Goal: Transaction & Acquisition: Purchase product/service

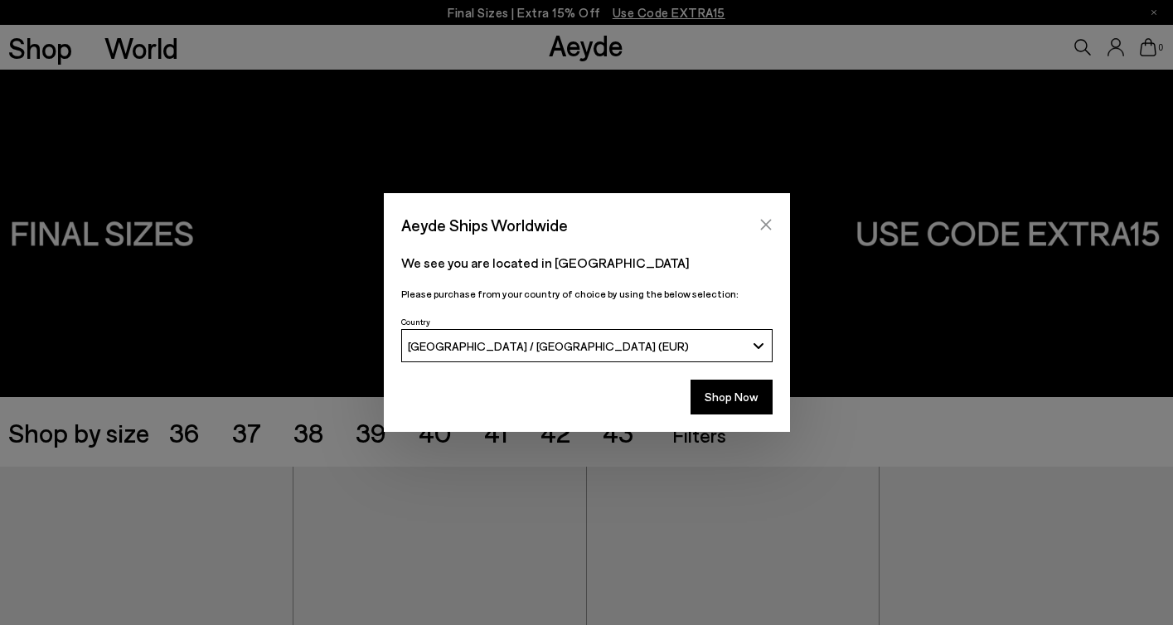
click at [760, 226] on icon "Close" at bounding box center [765, 224] width 13 height 13
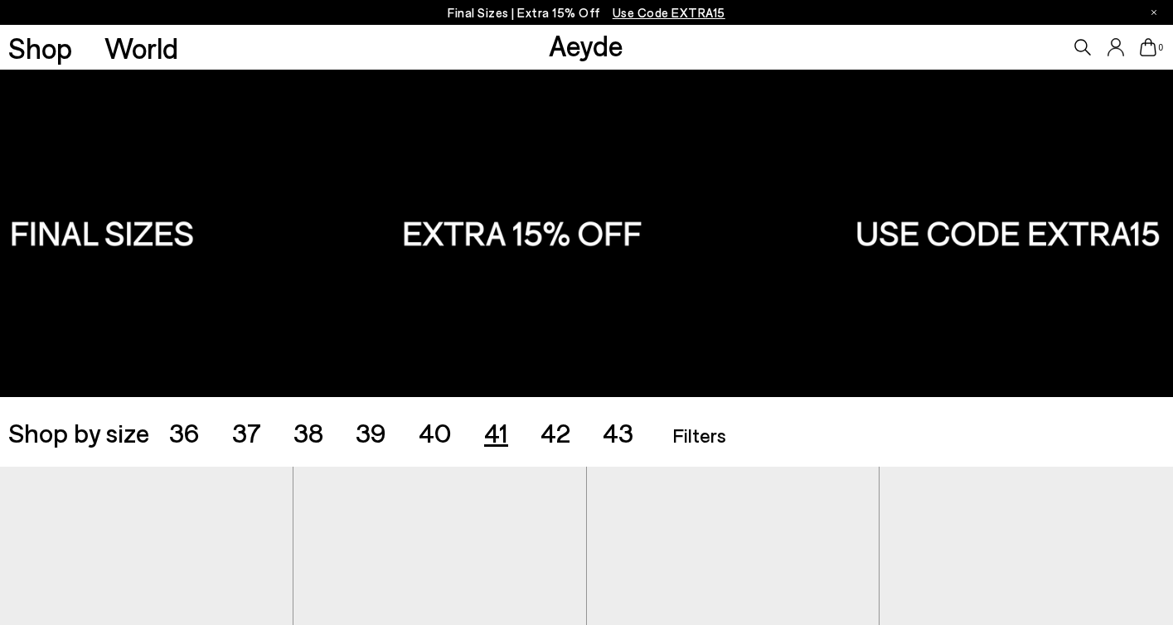
click at [494, 431] on span "41" at bounding box center [496, 431] width 24 height 31
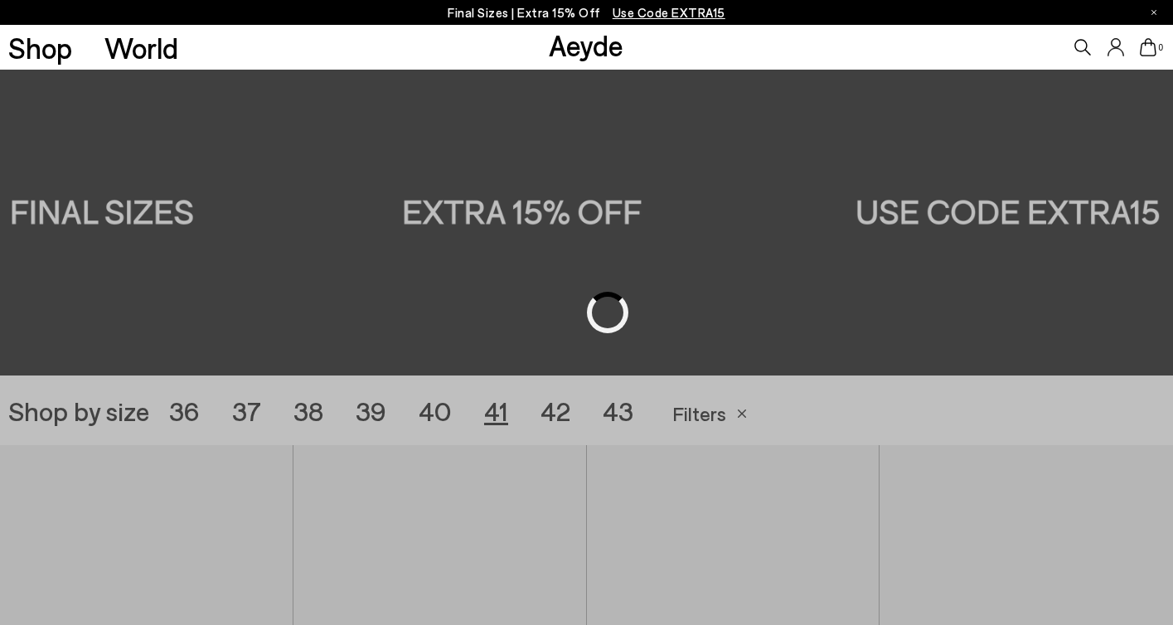
scroll to position [326, 0]
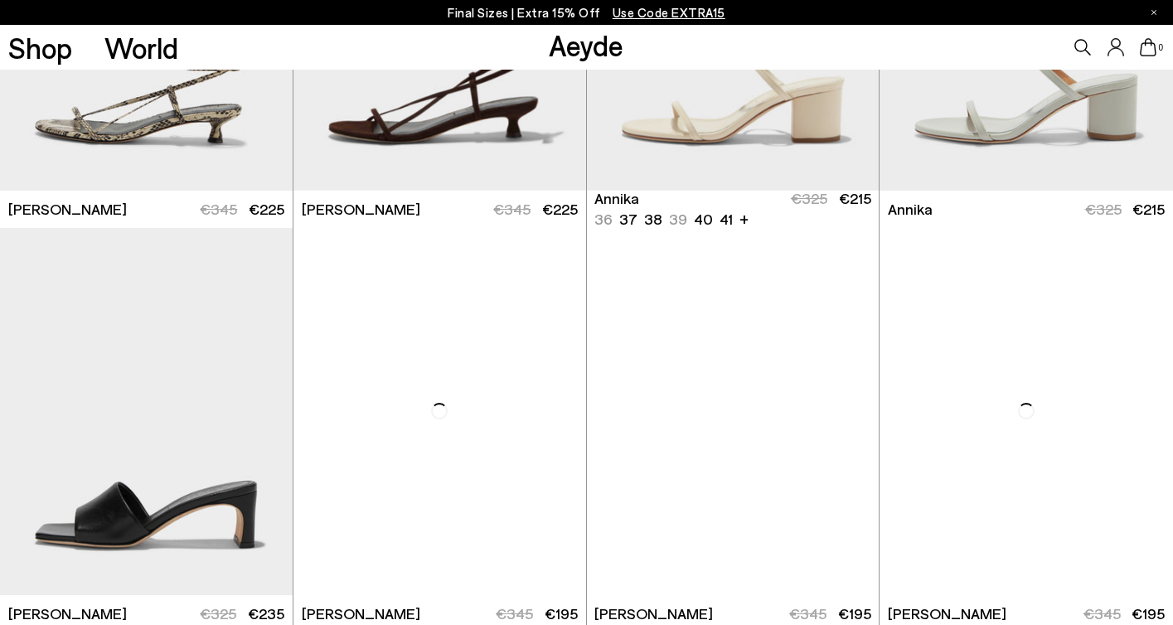
scroll to position [646, 0]
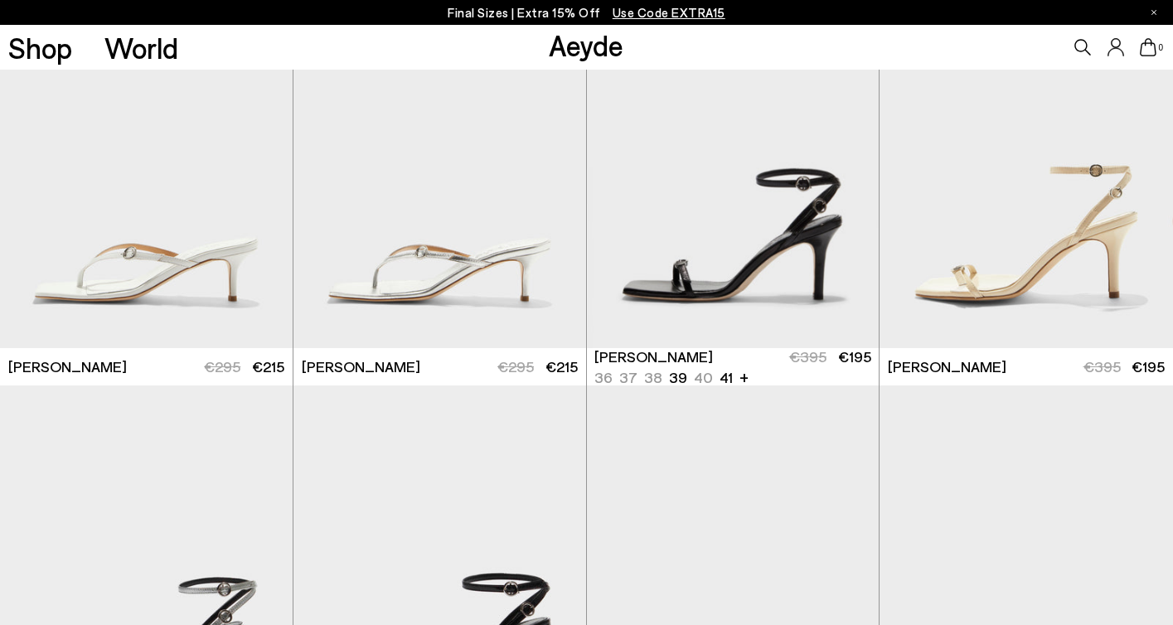
scroll to position [1702, 0]
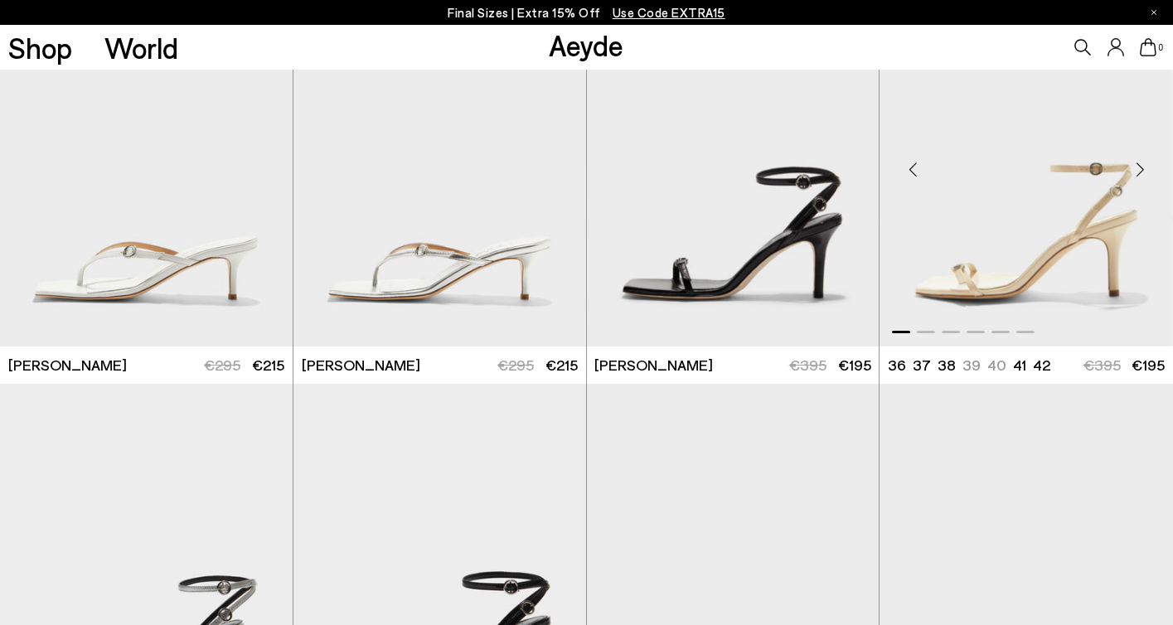
click at [1139, 167] on div "Next slide" at bounding box center [1140, 170] width 50 height 50
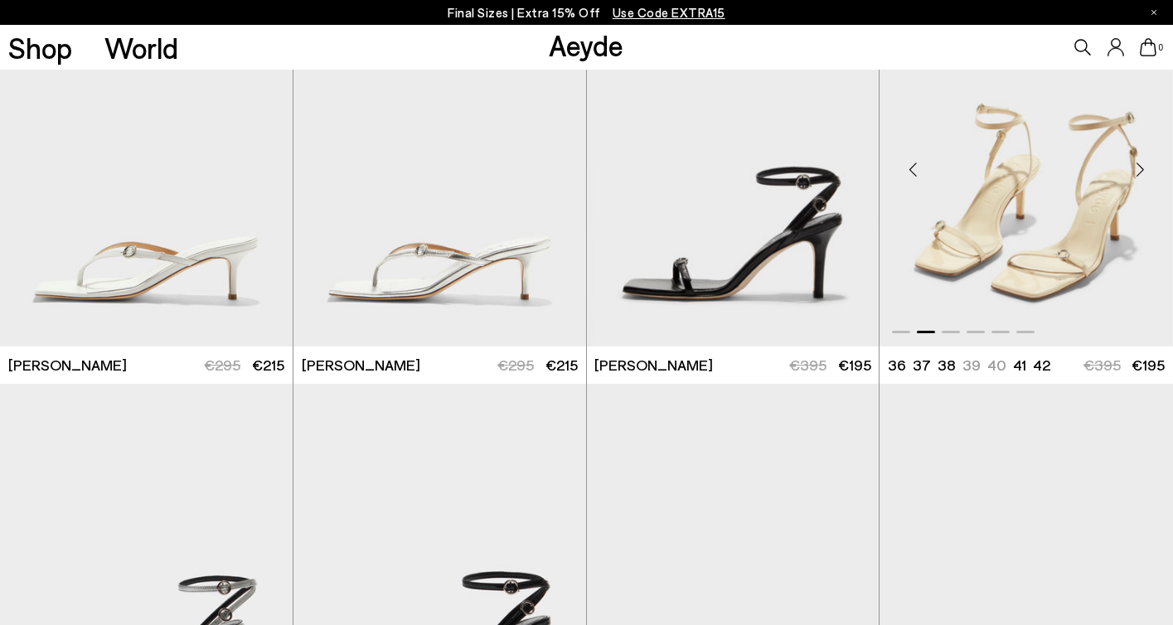
click at [1139, 167] on div "Next slide" at bounding box center [1140, 170] width 50 height 50
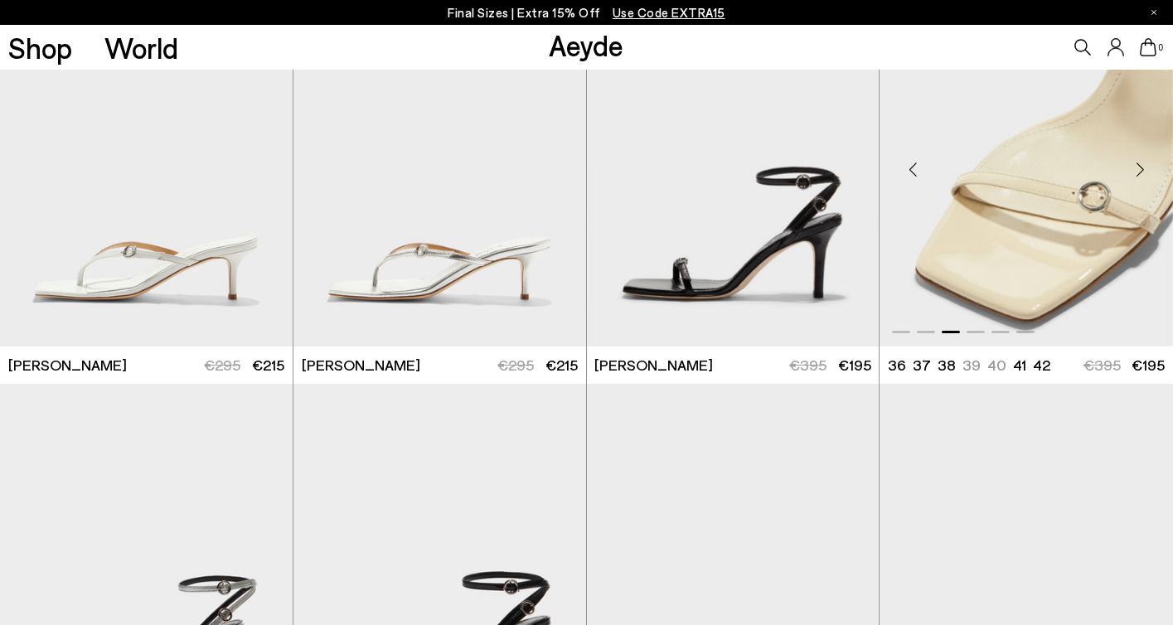
click at [1139, 167] on div "Next slide" at bounding box center [1140, 170] width 50 height 50
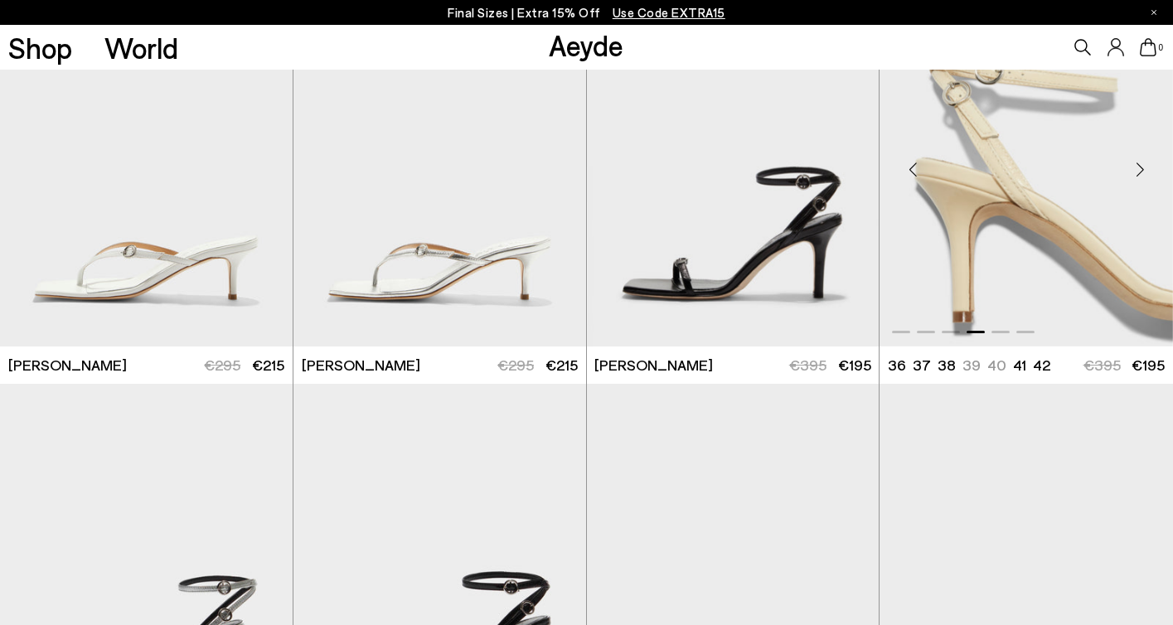
click at [1139, 167] on div "Next slide" at bounding box center [1140, 170] width 50 height 50
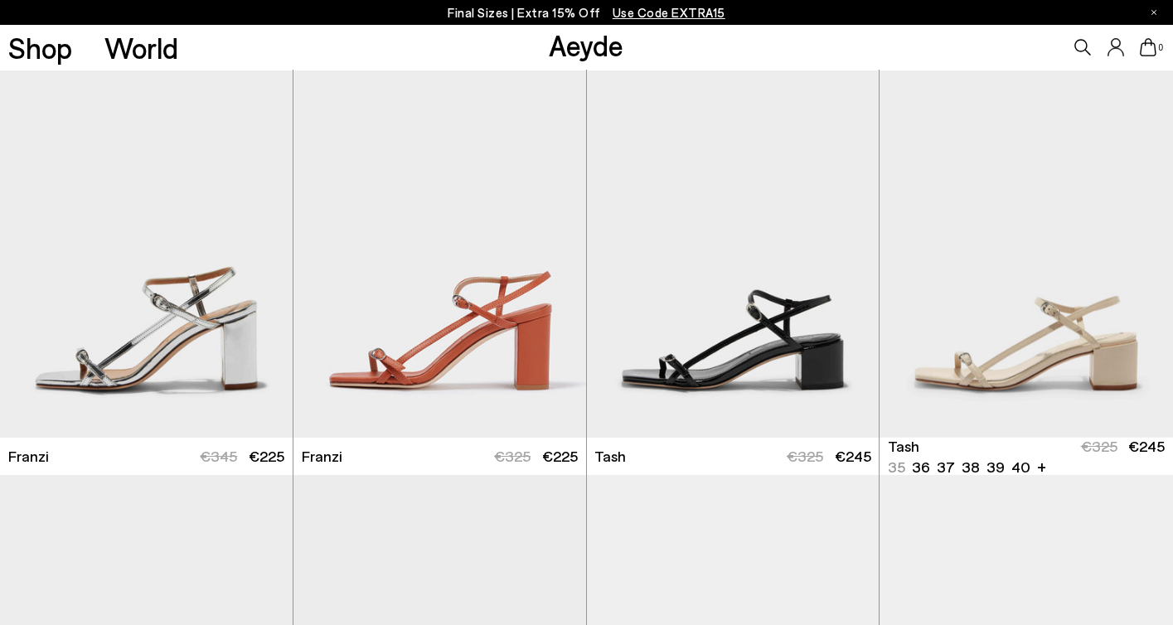
scroll to position [2833, 0]
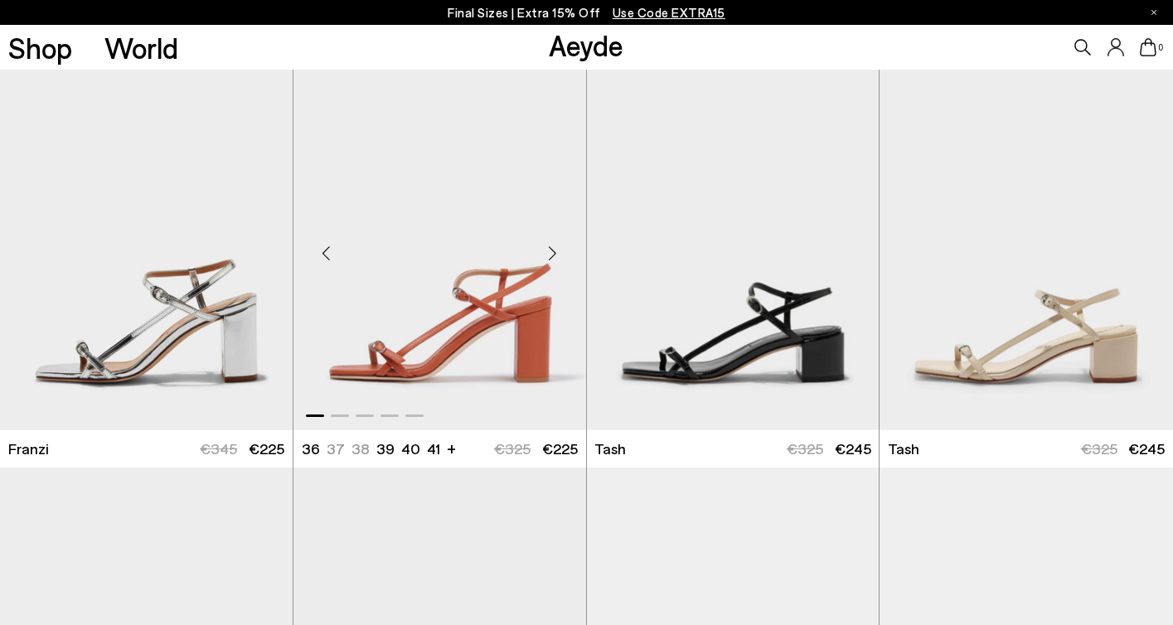
click at [549, 254] on div "Next slide" at bounding box center [553, 253] width 50 height 50
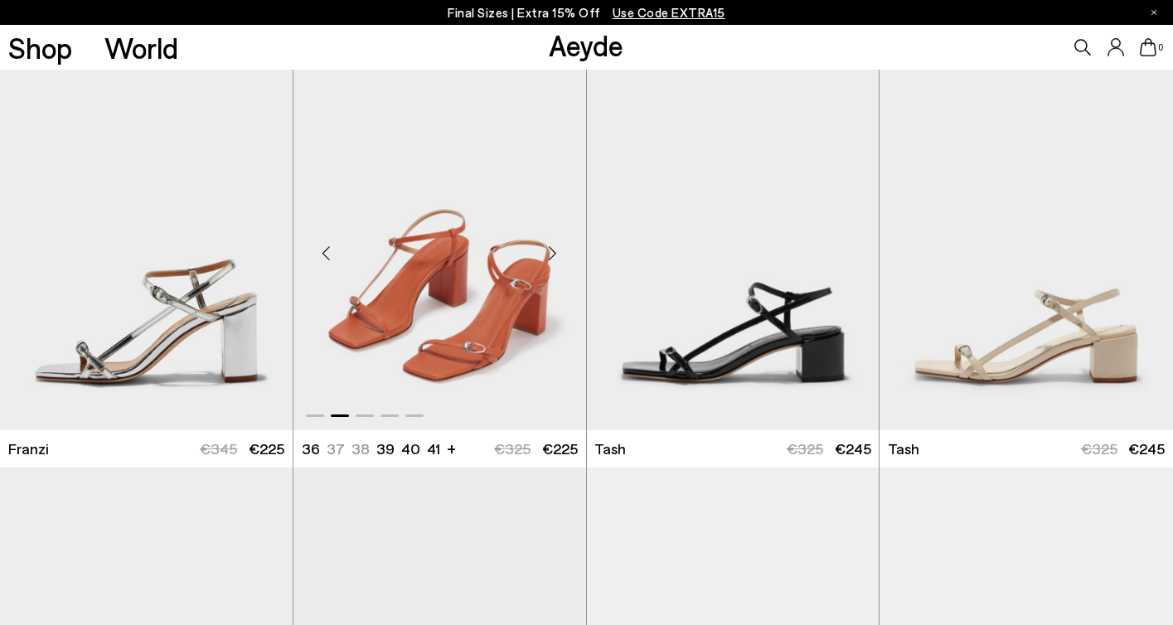
click at [549, 254] on div "Next slide" at bounding box center [553, 253] width 50 height 50
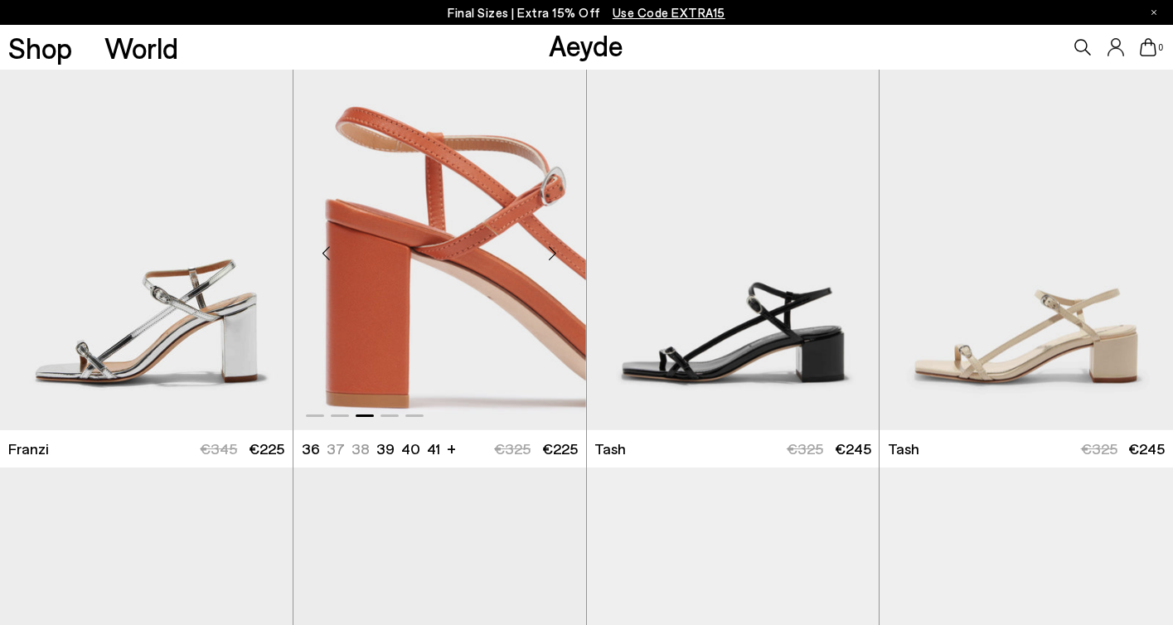
click at [549, 254] on div "Next slide" at bounding box center [553, 253] width 50 height 50
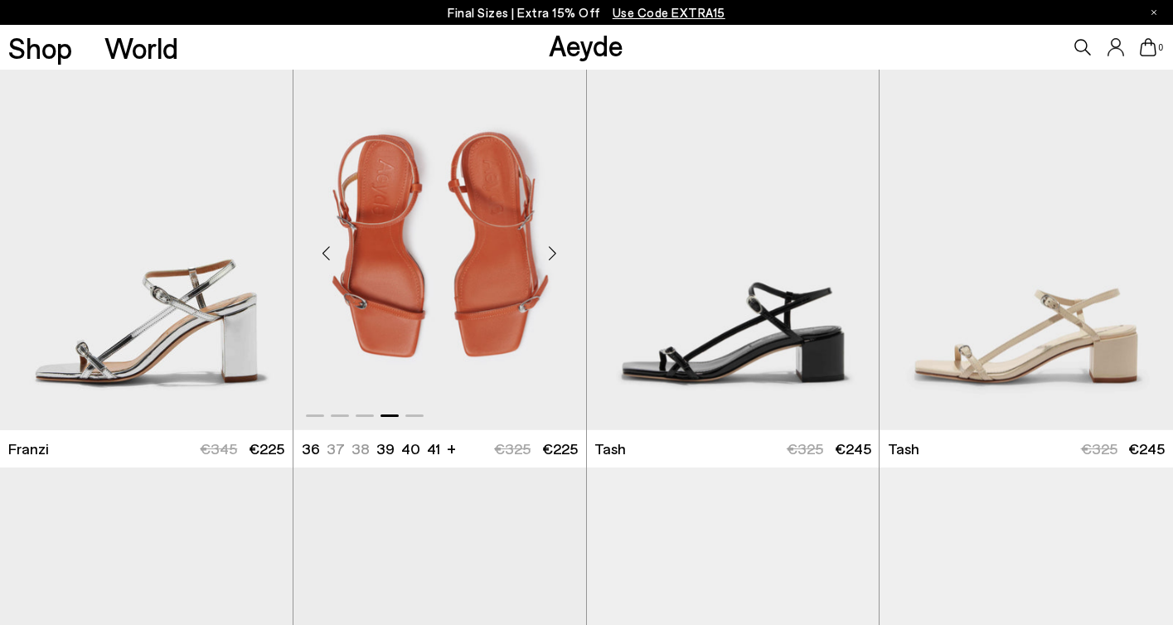
click at [549, 254] on div "Next slide" at bounding box center [553, 253] width 50 height 50
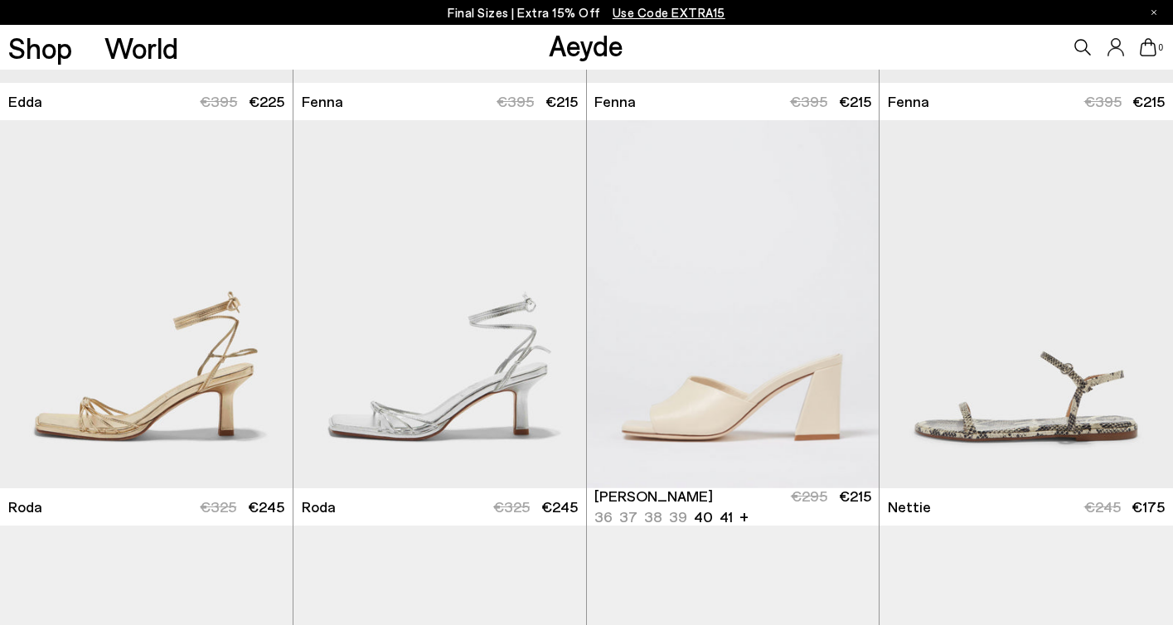
scroll to position [3992, 0]
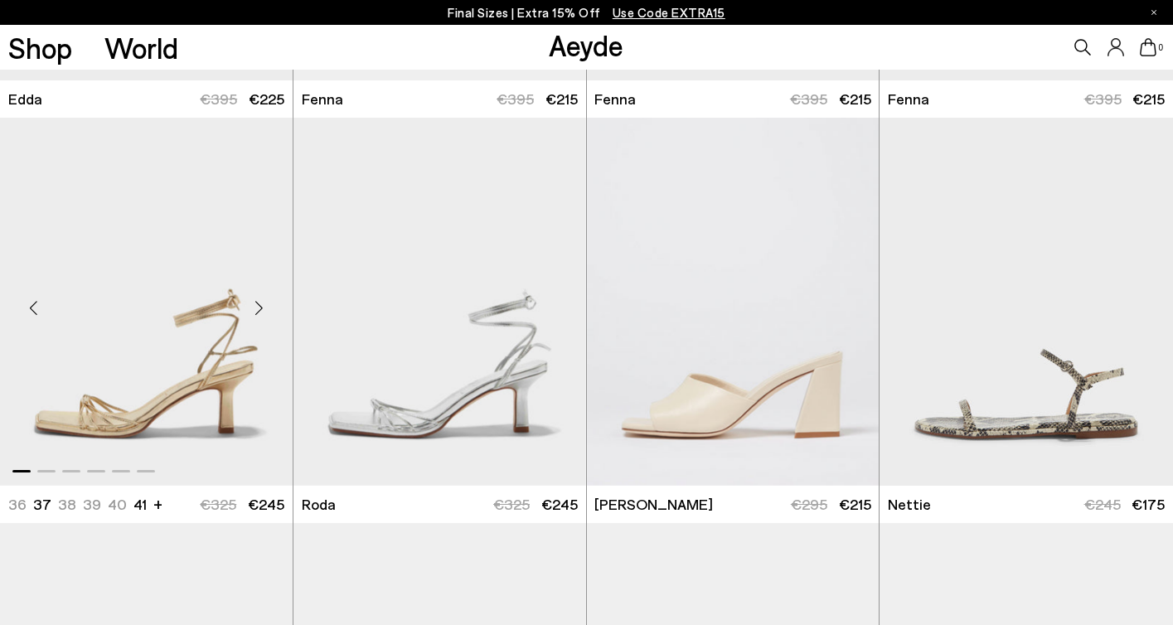
click at [263, 307] on div "Next slide" at bounding box center [260, 308] width 50 height 50
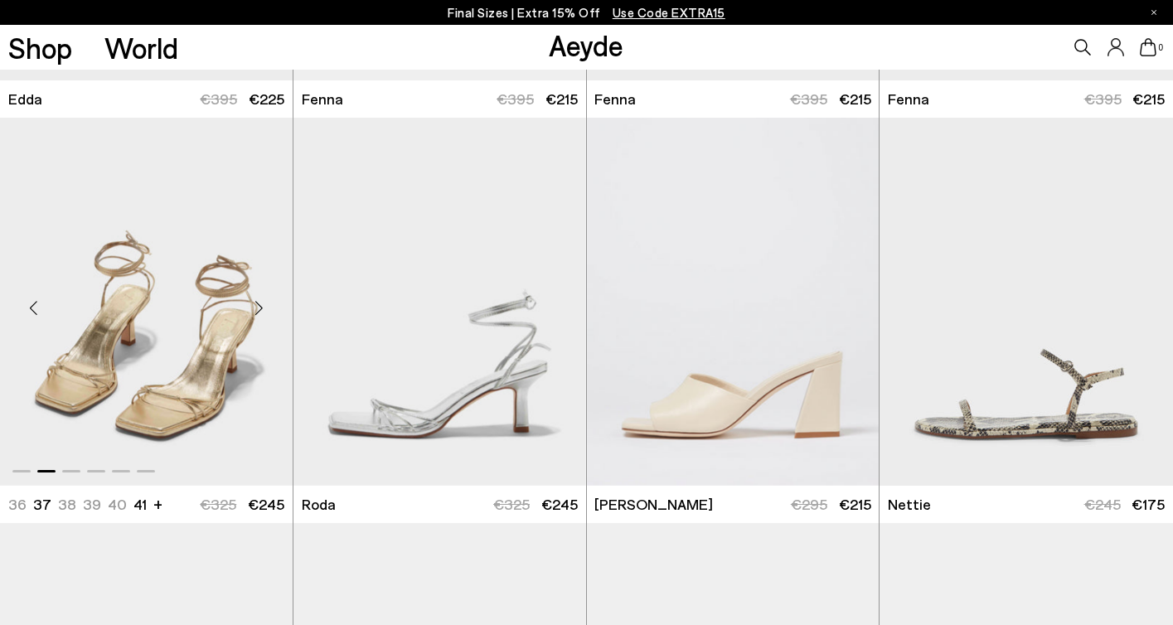
click at [263, 307] on div "Next slide" at bounding box center [260, 308] width 50 height 50
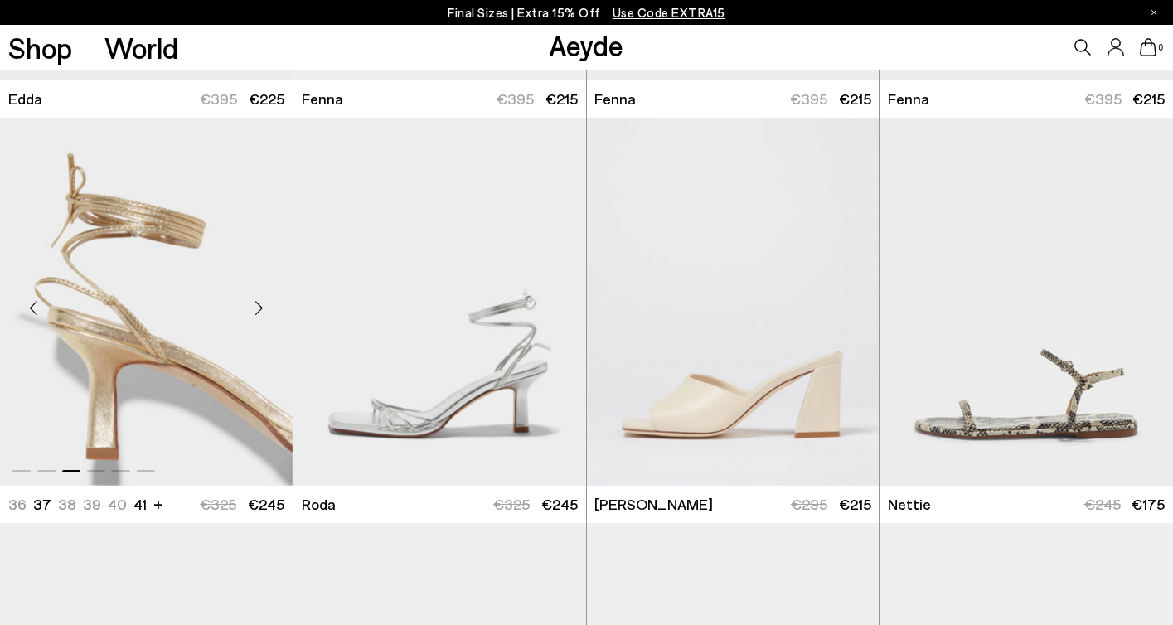
click at [263, 307] on div "Next slide" at bounding box center [260, 308] width 50 height 50
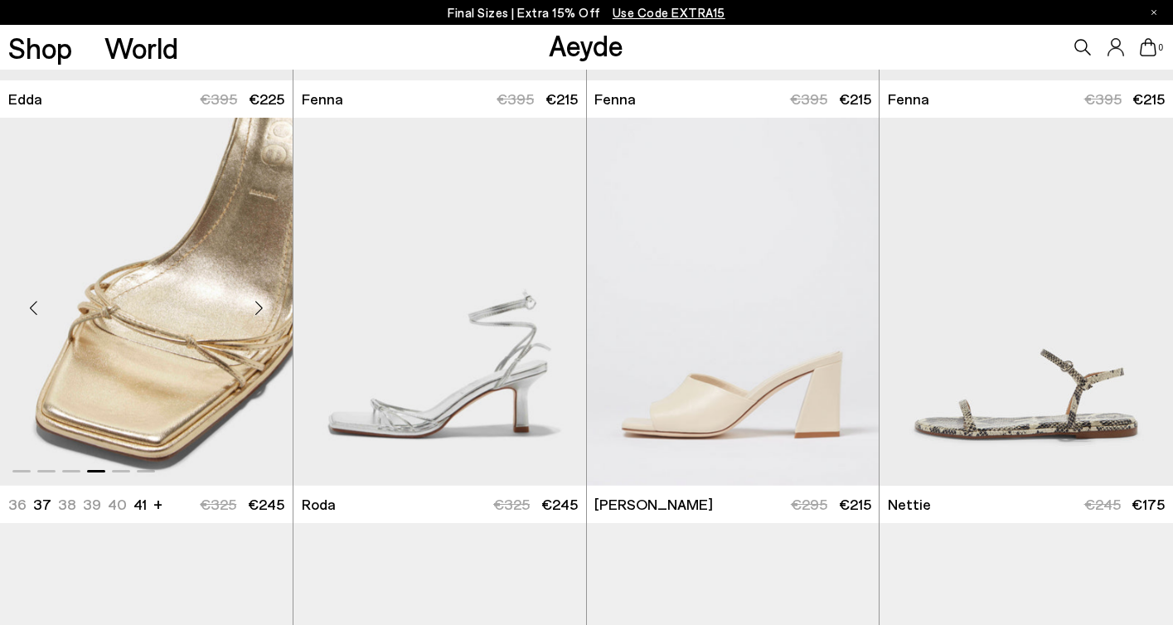
click at [263, 307] on div "Next slide" at bounding box center [260, 308] width 50 height 50
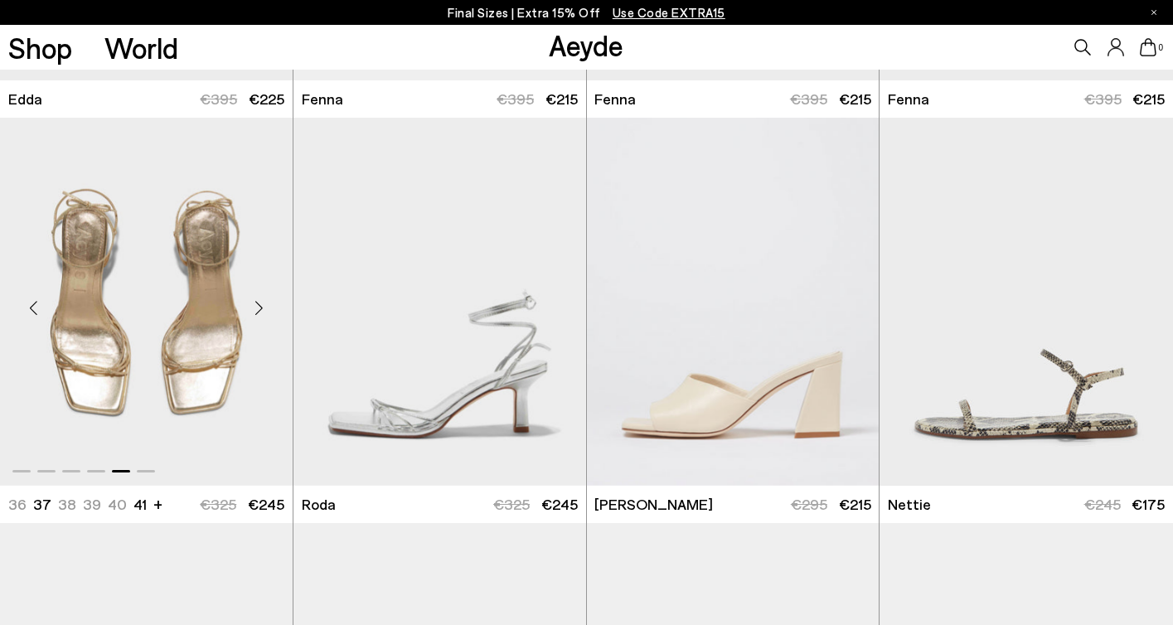
click at [263, 307] on div "Next slide" at bounding box center [260, 308] width 50 height 50
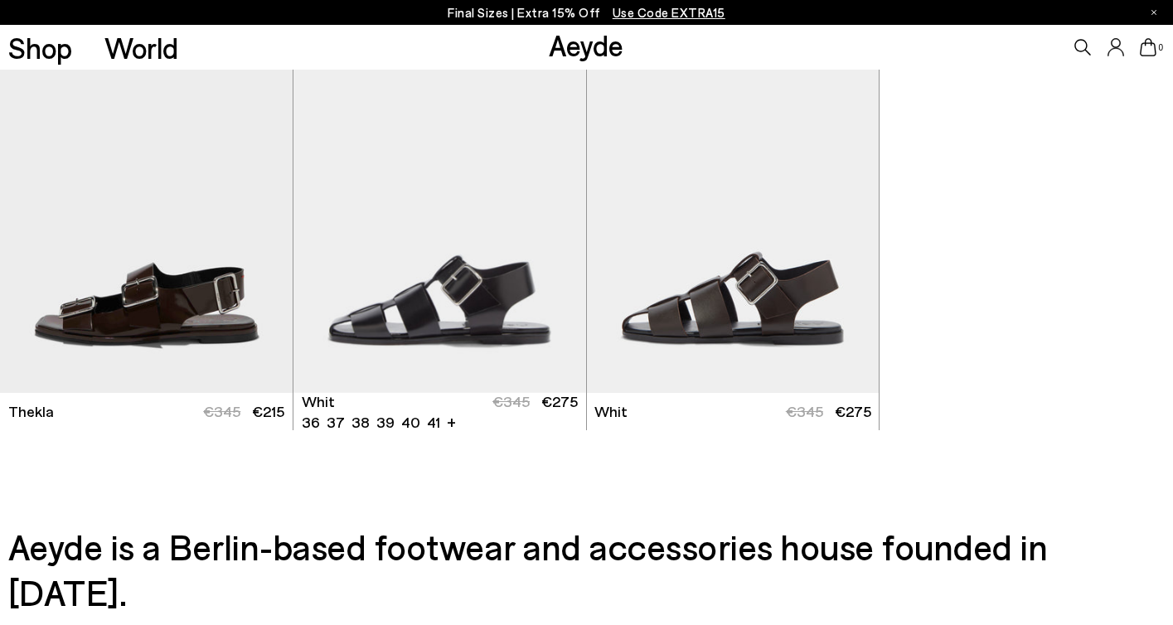
scroll to position [5708, 0]
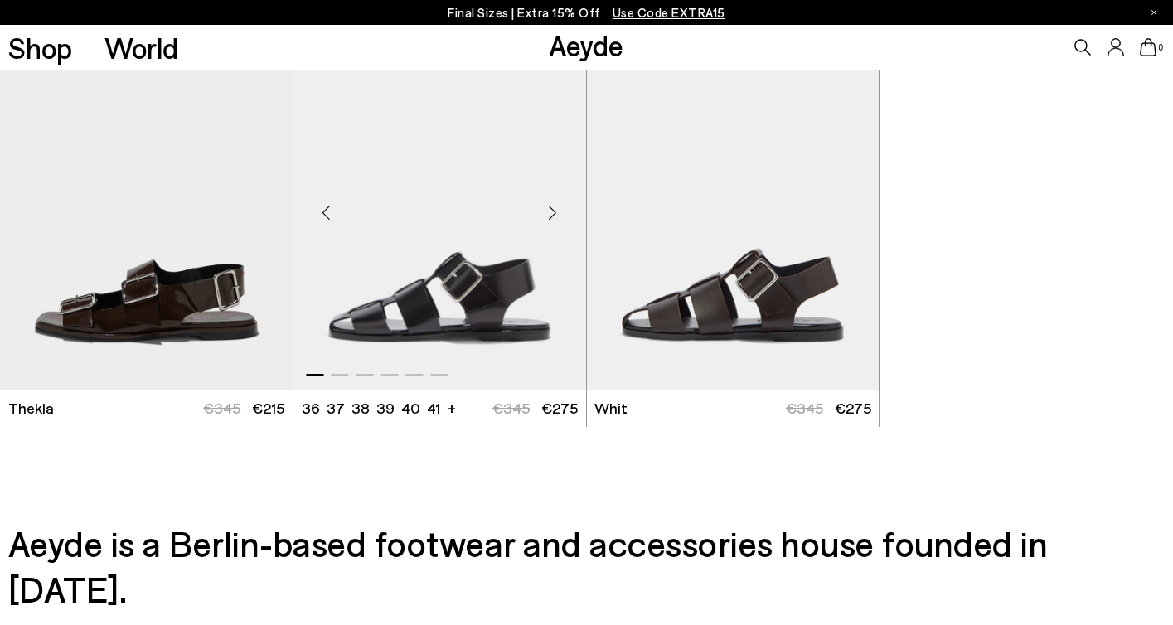
click at [554, 211] on div "Next slide" at bounding box center [553, 212] width 50 height 50
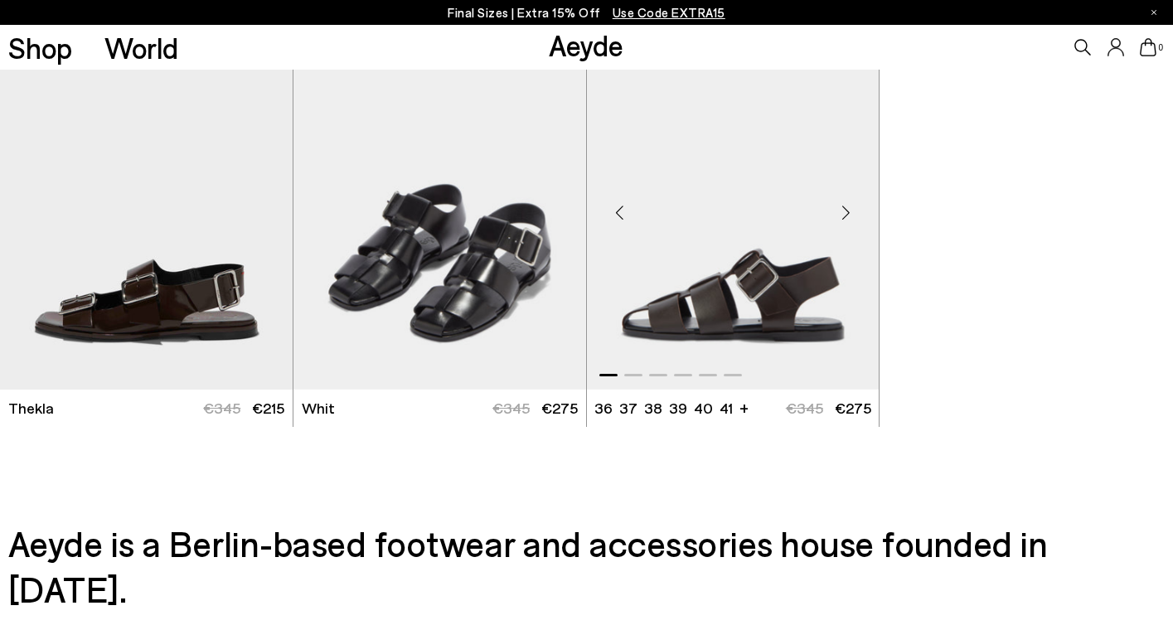
click at [849, 207] on div "Next slide" at bounding box center [845, 212] width 50 height 50
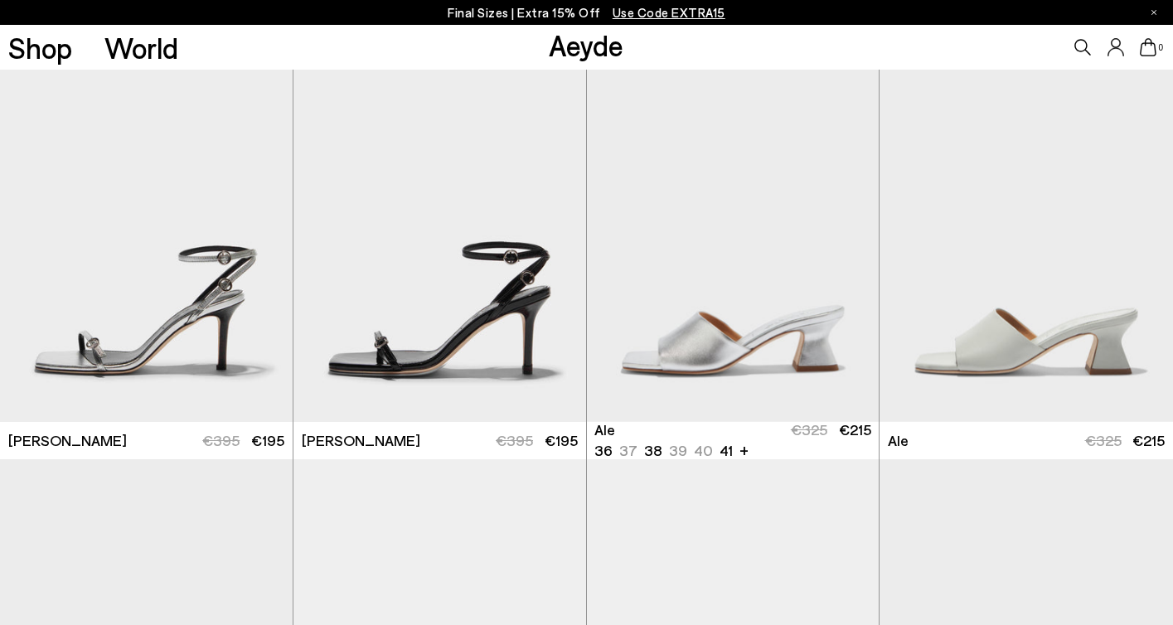
scroll to position [2029, 0]
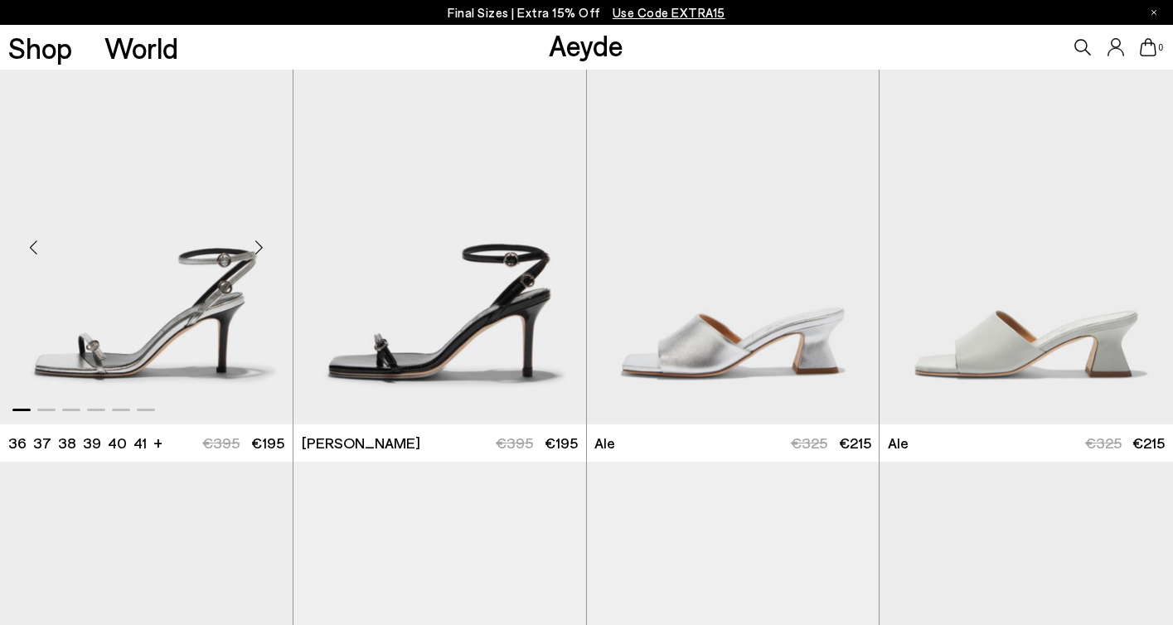
click at [262, 244] on div "Next slide" at bounding box center [260, 247] width 50 height 50
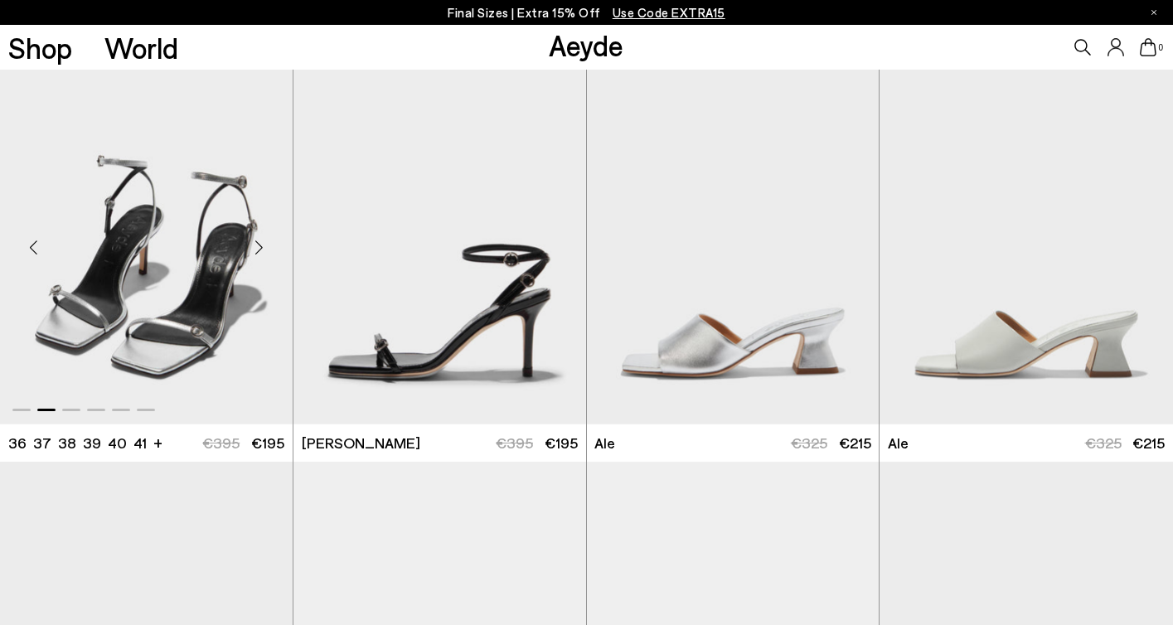
click at [262, 244] on div "Next slide" at bounding box center [260, 247] width 50 height 50
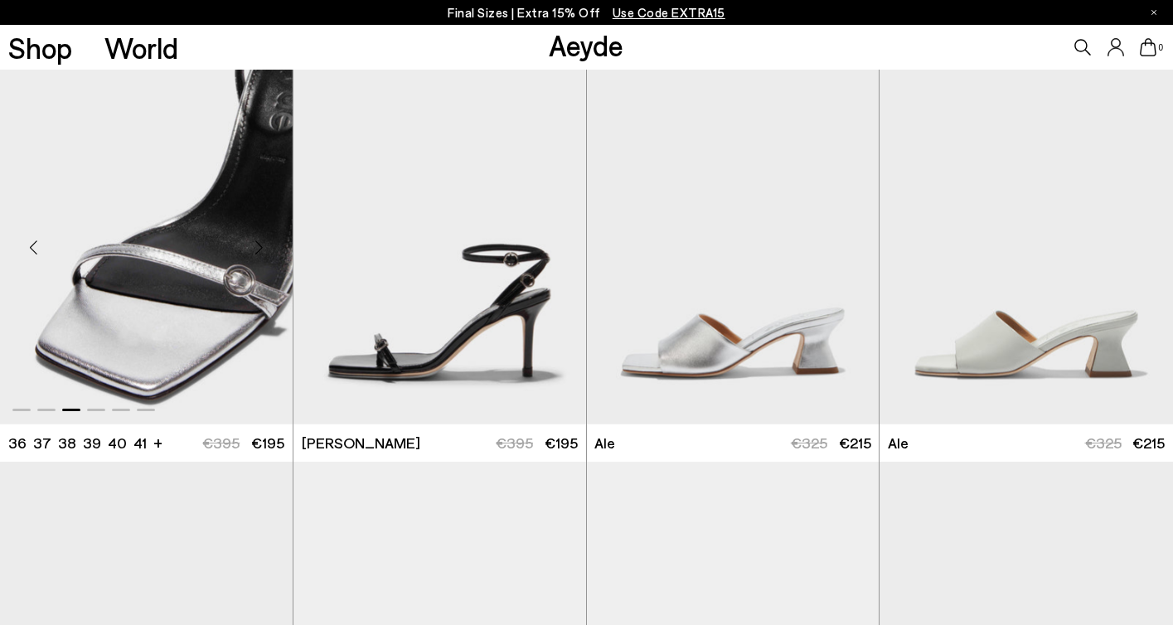
click at [262, 244] on div "Next slide" at bounding box center [260, 247] width 50 height 50
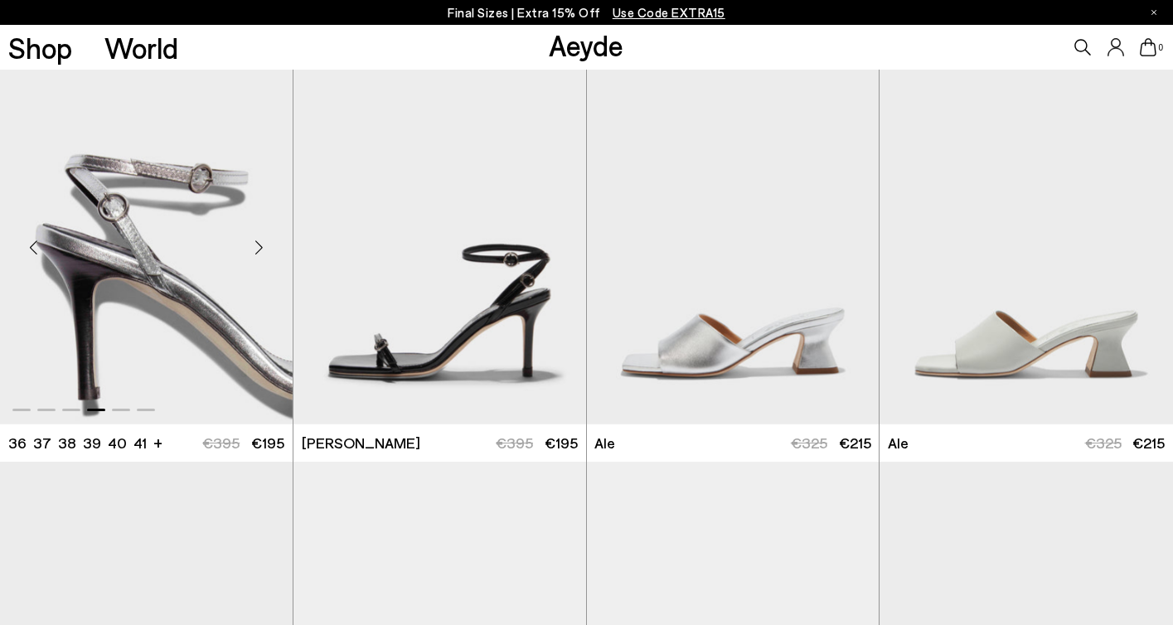
click at [262, 244] on div "Next slide" at bounding box center [260, 247] width 50 height 50
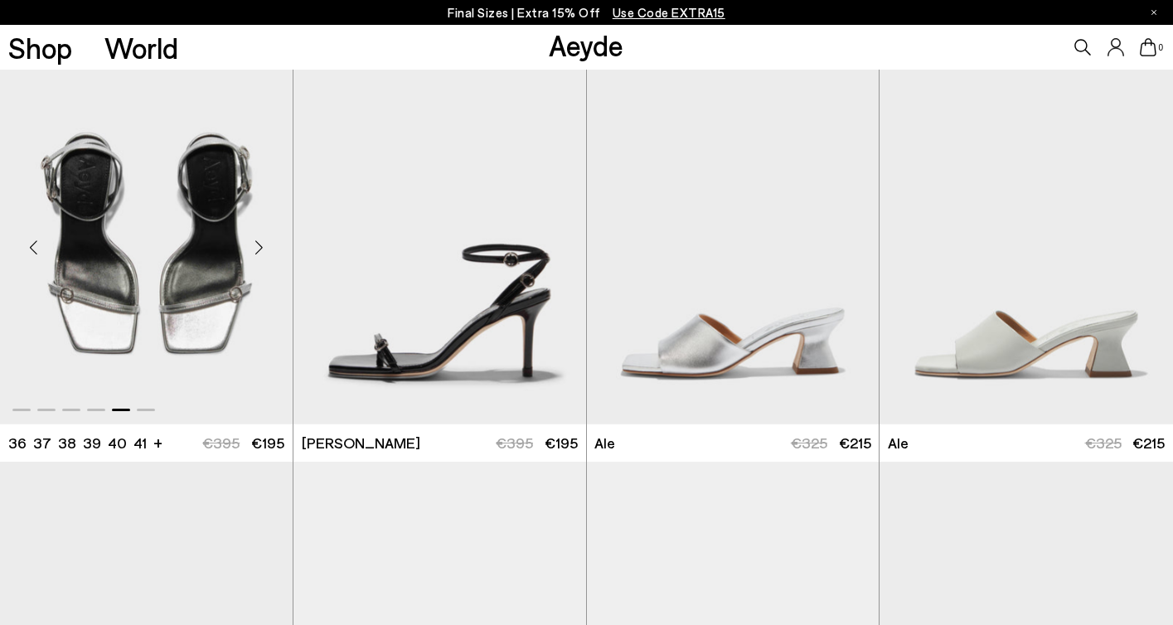
click at [262, 244] on div "Next slide" at bounding box center [260, 247] width 50 height 50
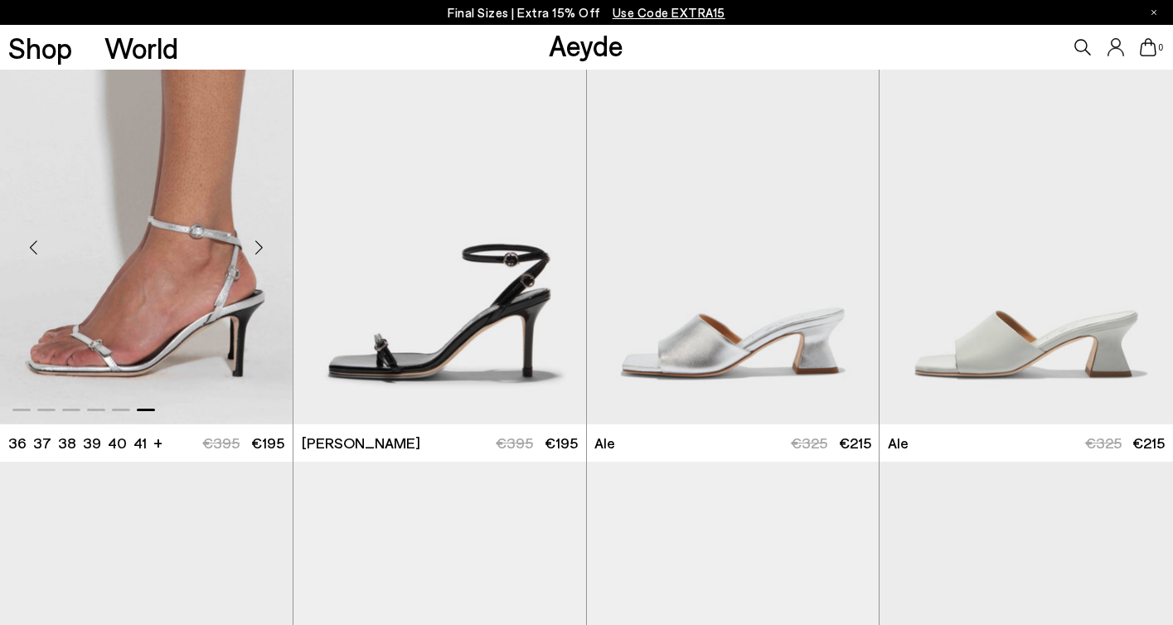
click at [262, 244] on div "Next slide" at bounding box center [260, 247] width 50 height 50
